Goal: Information Seeking & Learning: Learn about a topic

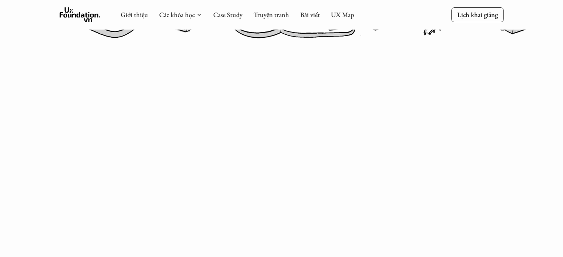
scroll to position [413, 0]
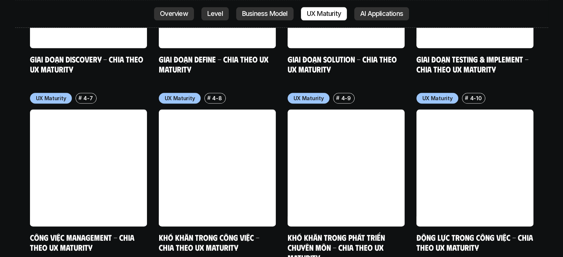
scroll to position [3691, 0]
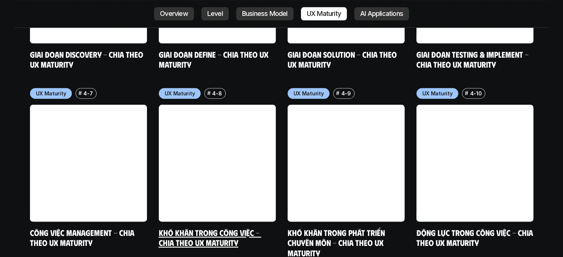
click at [238, 228] on h5 "Khó khăn trong công việc - Chia theo UX Maturity" at bounding box center [217, 238] width 117 height 20
click at [209, 228] on link "Khó khăn trong công việc - Chia theo UX Maturity" at bounding box center [210, 238] width 103 height 20
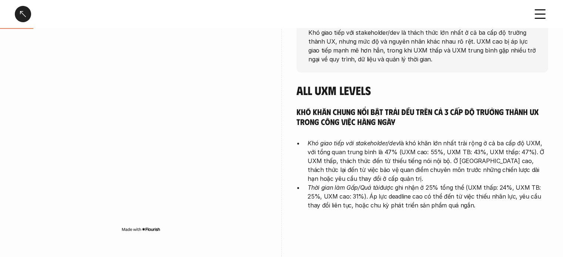
scroll to position [154, 0]
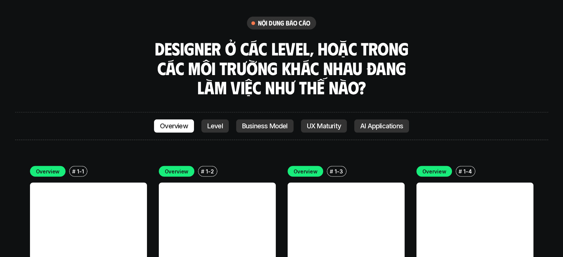
scroll to position [2001, 0]
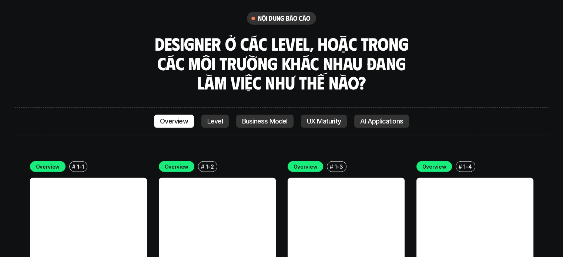
click at [216, 118] on p "Level" at bounding box center [215, 121] width 16 height 7
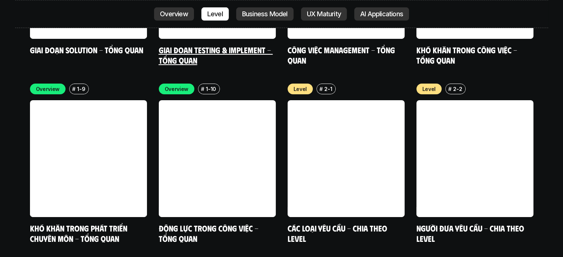
scroll to position [2441, 0]
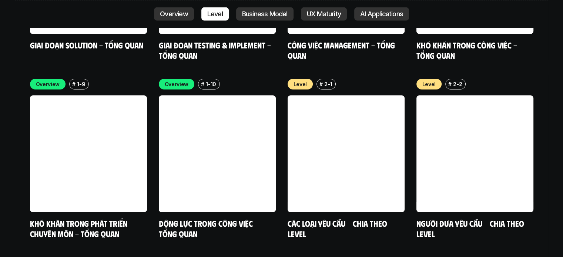
click at [372, 17] on p "AI Applications" at bounding box center [381, 13] width 43 height 7
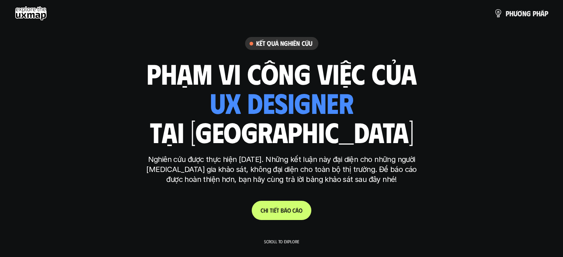
click at [274, 211] on p "C h i t i ế t b á o c á o" at bounding box center [282, 210] width 42 height 7
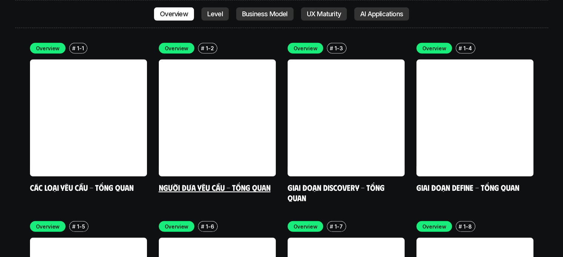
scroll to position [2120, 0]
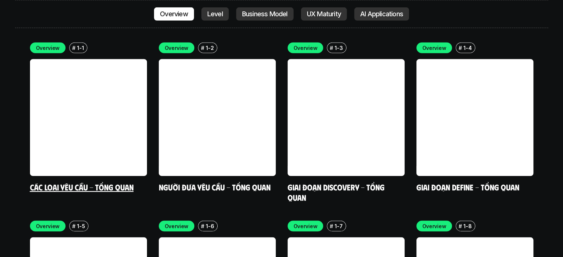
click at [113, 182] on link "Các loại yêu cầu - Tổng quan" at bounding box center [82, 187] width 104 height 10
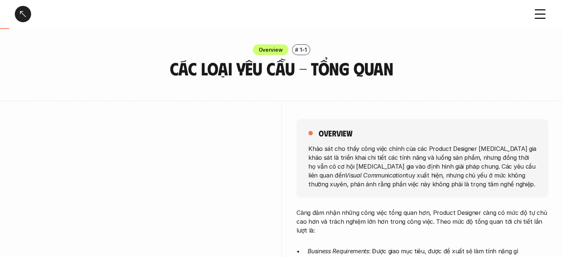
click at [23, 10] on div at bounding box center [23, 14] width 16 height 16
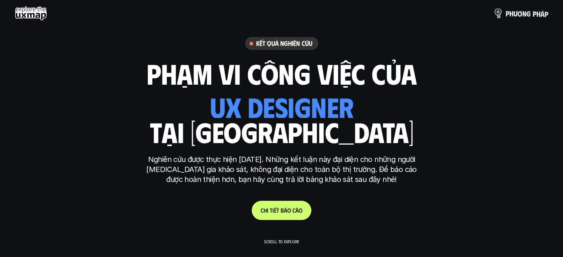
click at [513, 15] on p "p h ư ơ n g p h á p" at bounding box center [527, 13] width 43 height 8
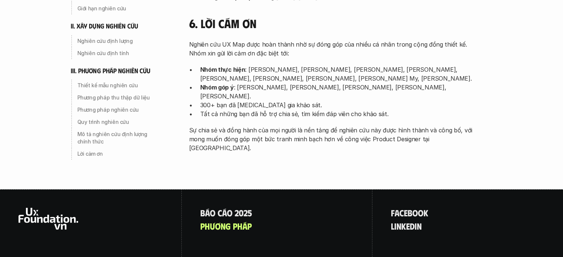
scroll to position [2456, 0]
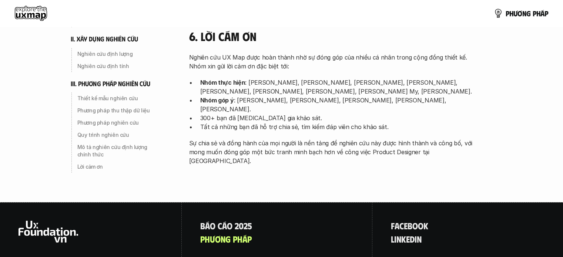
click at [38, 11] on use at bounding box center [31, 13] width 32 height 15
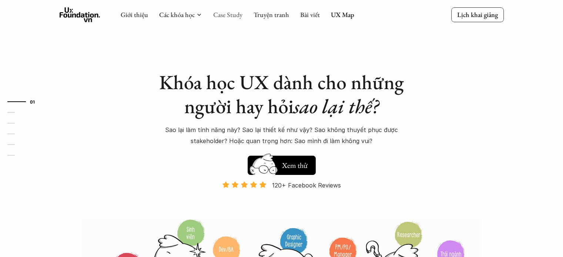
click at [222, 17] on link "Case Study" at bounding box center [227, 14] width 29 height 9
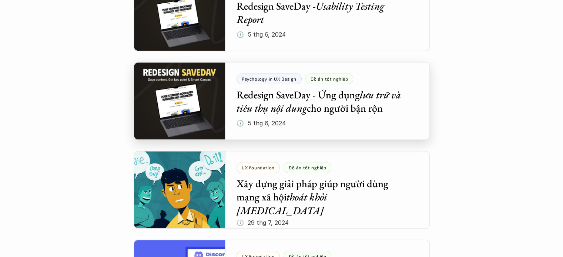
scroll to position [736, 0]
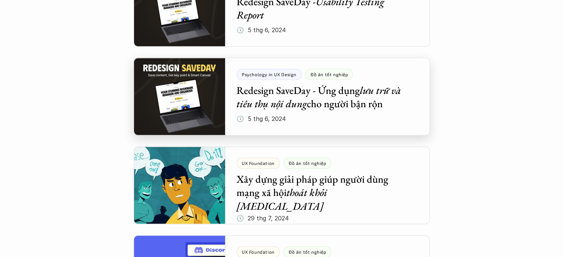
click at [356, 97] on div at bounding box center [282, 97] width 296 height 78
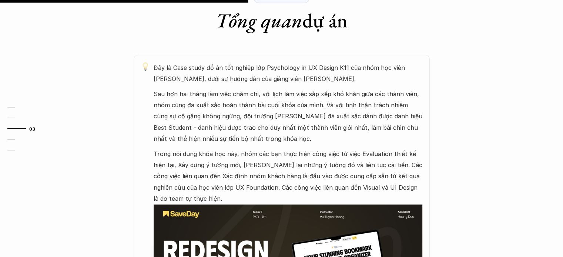
scroll to position [404, 0]
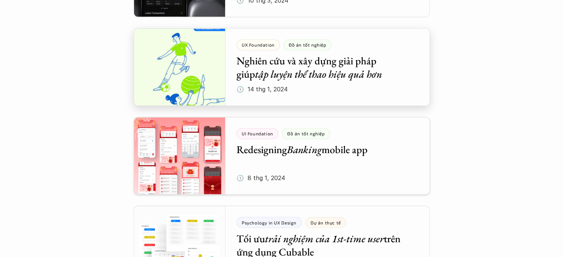
scroll to position [1213, 0]
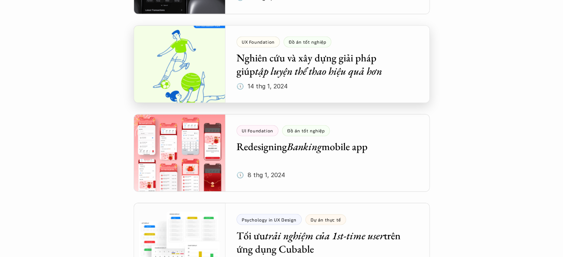
click at [283, 65] on div at bounding box center [282, 64] width 296 height 78
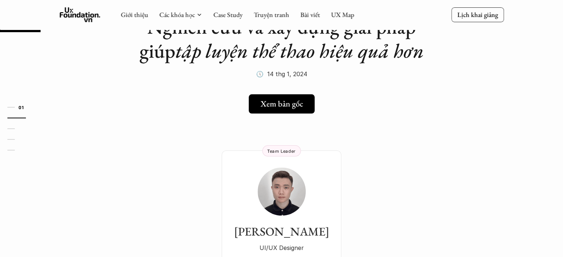
scroll to position [56, 0]
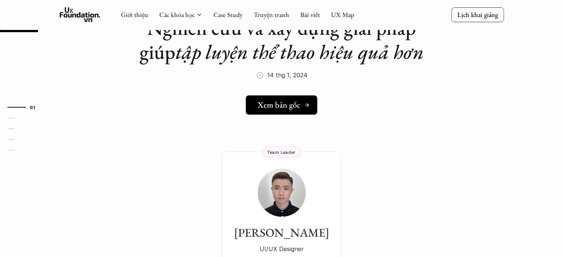
click at [263, 109] on h5 "Xem bản gốc" at bounding box center [279, 105] width 43 height 10
click at [222, 16] on link "Case Study" at bounding box center [227, 14] width 29 height 9
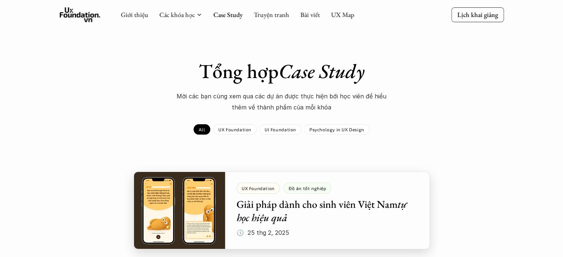
click at [263, 205] on div at bounding box center [282, 211] width 296 height 78
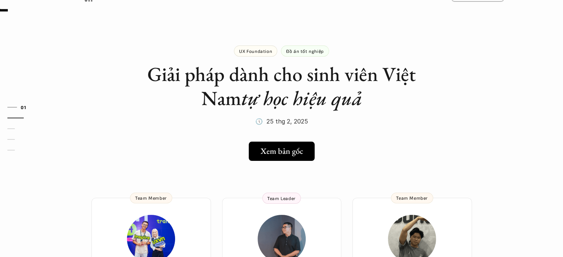
scroll to position [9, 0]
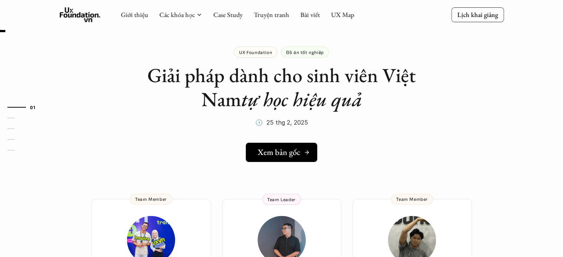
click at [267, 150] on h5 "Xem bản gốc" at bounding box center [279, 153] width 43 height 10
click at [226, 16] on link "Case Study" at bounding box center [227, 14] width 29 height 9
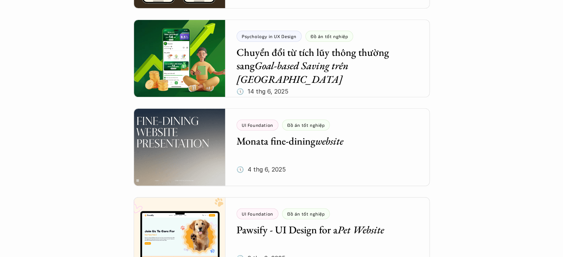
scroll to position [241, 0]
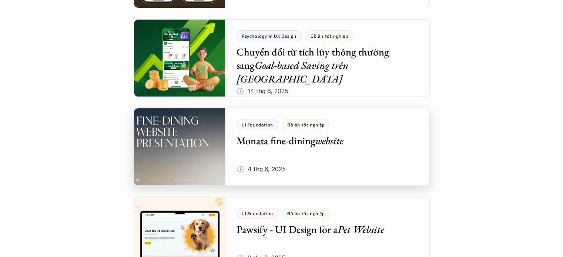
click at [287, 140] on div at bounding box center [282, 147] width 296 height 78
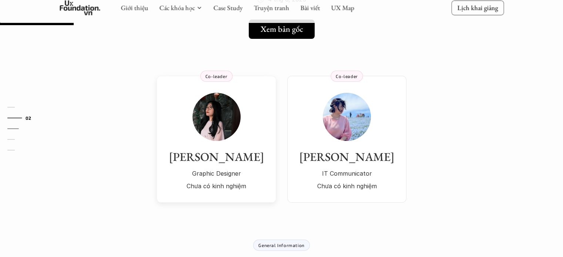
scroll to position [106, 0]
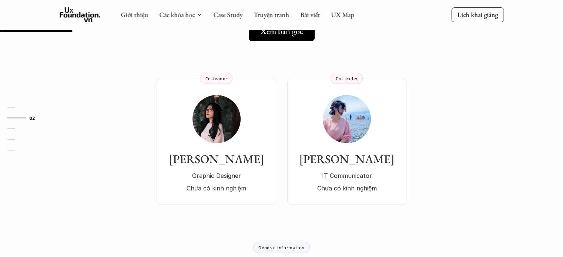
click at [263, 31] on div at bounding box center [0, 31] width 1126 height 2
click at [275, 35] on h5 "Xem bản gốc" at bounding box center [279, 32] width 43 height 10
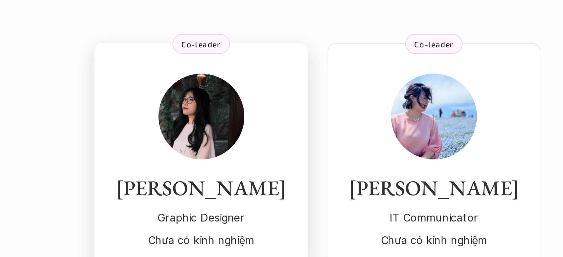
scroll to position [90, 0]
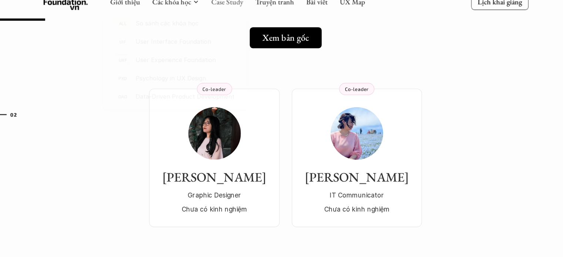
click at [215, 14] on link "Case Study" at bounding box center [227, 14] width 29 height 9
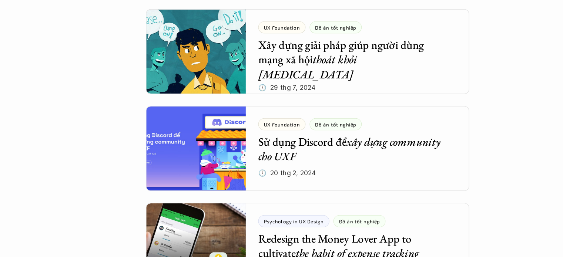
scroll to position [854, 0]
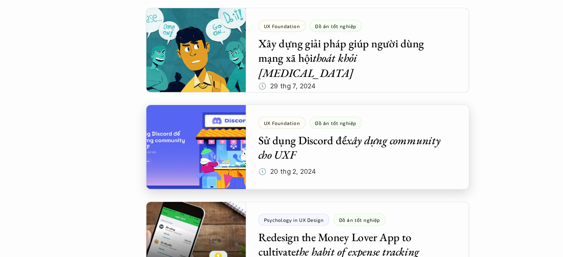
click at [254, 158] on div at bounding box center [282, 156] width 296 height 78
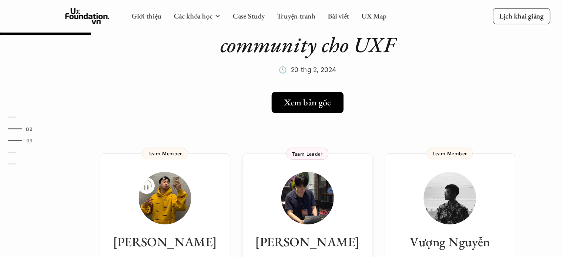
scroll to position [67, 0]
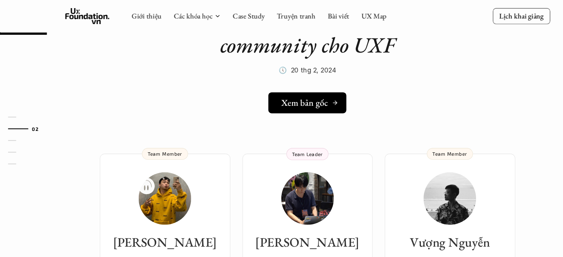
click at [266, 96] on h5 "Xem bản gốc" at bounding box center [279, 95] width 43 height 10
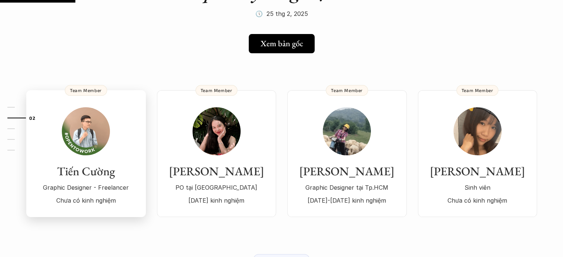
scroll to position [121, 0]
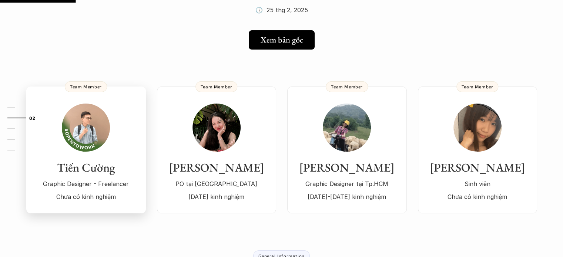
click at [87, 161] on h3 "Tiến Cường" at bounding box center [86, 168] width 105 height 14
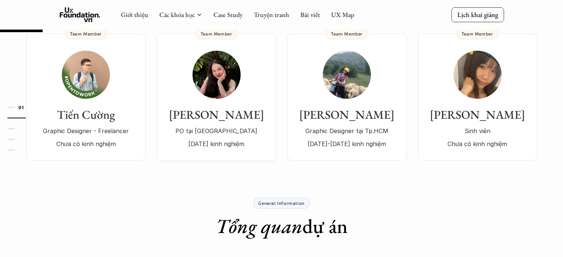
scroll to position [0, 0]
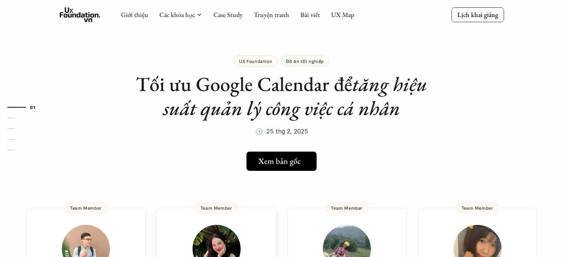
click at [266, 164] on h5 "Xem bản gốc" at bounding box center [279, 162] width 43 height 10
click at [224, 13] on link "Case Study" at bounding box center [227, 14] width 29 height 9
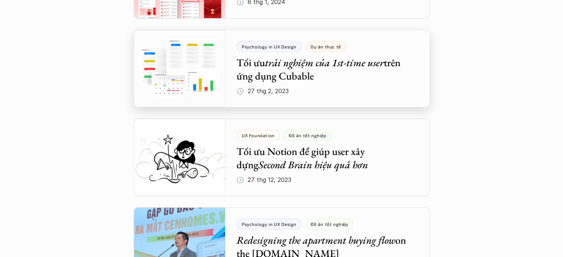
scroll to position [1388, 0]
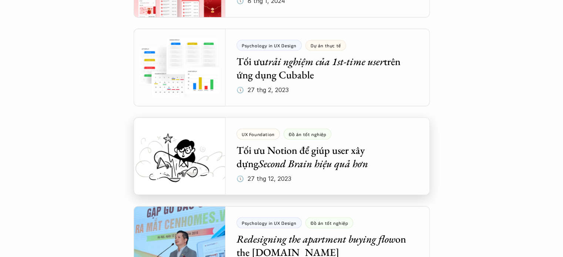
click at [263, 150] on div at bounding box center [282, 156] width 296 height 78
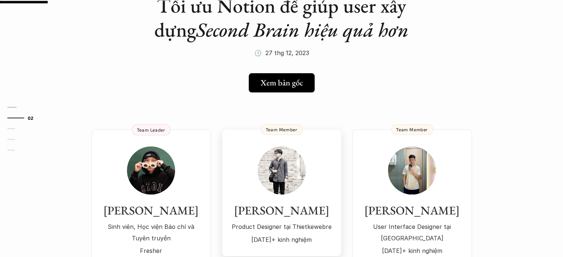
scroll to position [79, 0]
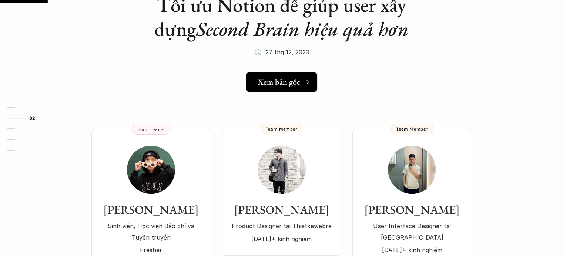
click at [275, 79] on h5 "Xem bản gốc" at bounding box center [279, 82] width 43 height 10
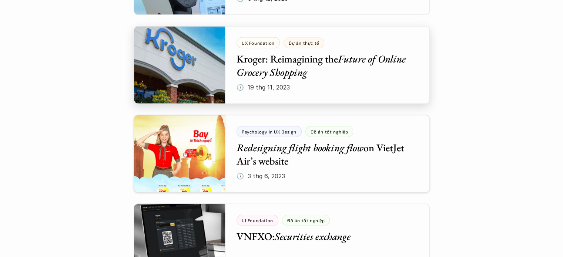
scroll to position [1657, 0]
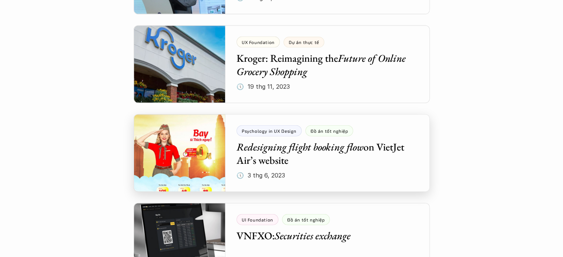
click at [276, 182] on div at bounding box center [282, 153] width 296 height 78
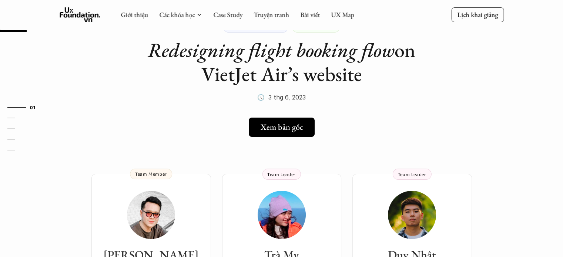
scroll to position [34, 0]
click at [271, 128] on h5 "Xem bản gốc" at bounding box center [279, 128] width 43 height 10
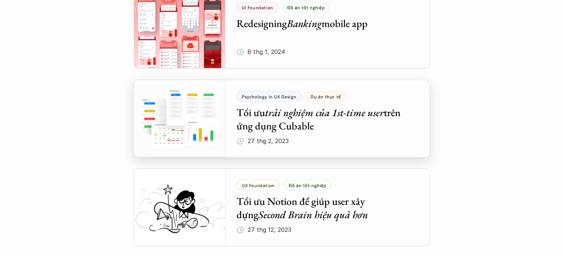
scroll to position [1398, 0]
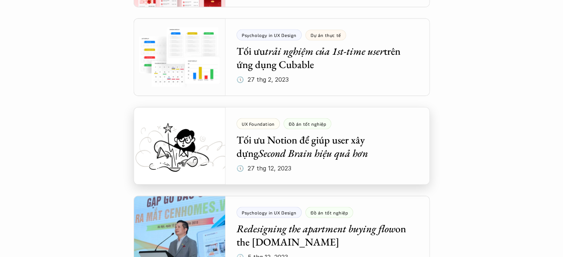
click at [287, 148] on div at bounding box center [282, 146] width 296 height 78
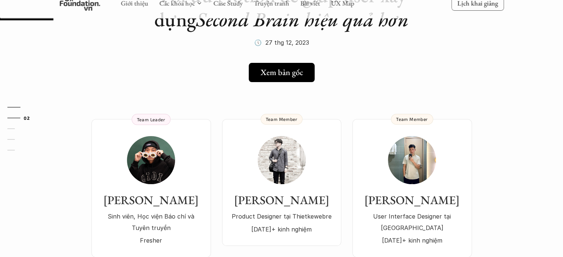
scroll to position [89, 0]
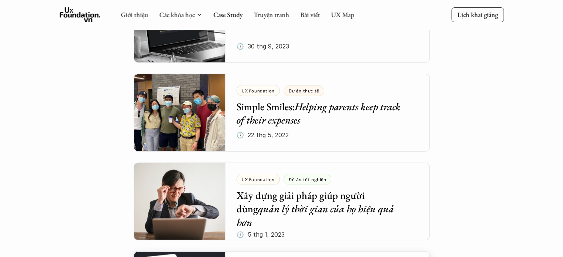
scroll to position [1872, 0]
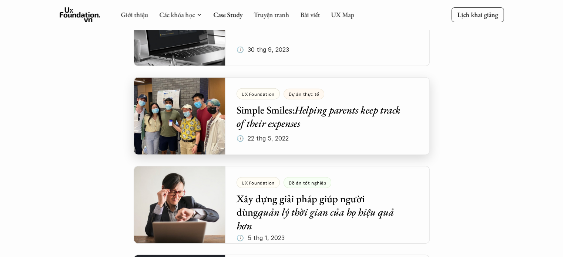
click at [261, 115] on div at bounding box center [282, 116] width 296 height 78
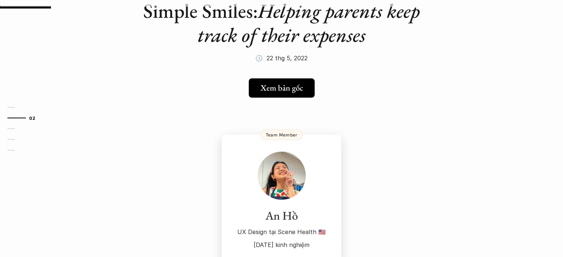
scroll to position [73, 0]
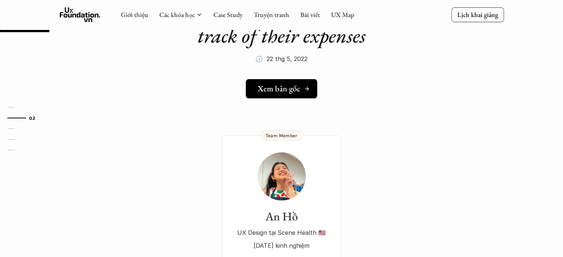
click at [268, 91] on h5 "Xem bản gốc" at bounding box center [279, 89] width 43 height 10
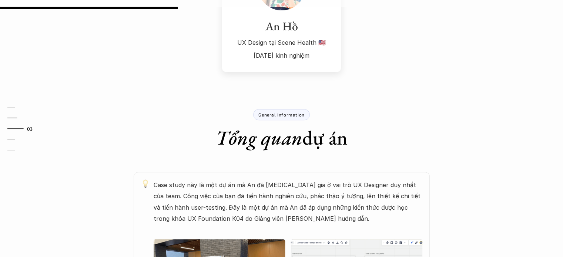
scroll to position [265, 0]
